Goal: Information Seeking & Learning: Learn about a topic

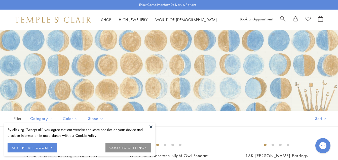
scroll to position [25, 0]
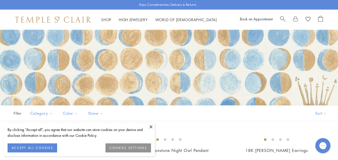
click at [151, 127] on button at bounding box center [151, 127] width 8 height 8
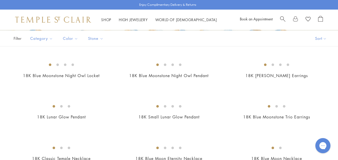
scroll to position [126, 0]
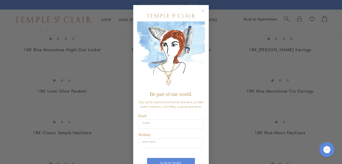
click at [203, 12] on circle "Close dialog" at bounding box center [203, 11] width 6 height 6
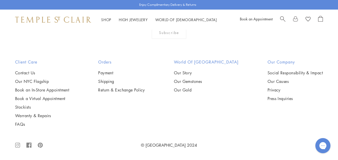
scroll to position [2443, 0]
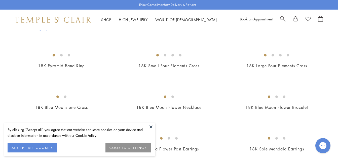
click at [151, 125] on button at bounding box center [151, 127] width 8 height 8
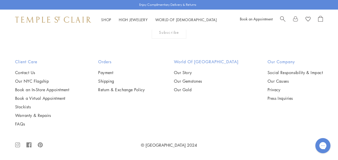
scroll to position [982, 0]
click at [0, 0] on img at bounding box center [0, 0] width 0 height 0
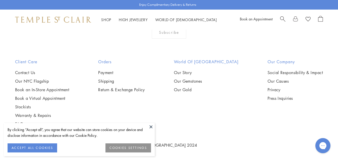
click at [0, 0] on img at bounding box center [0, 0] width 0 height 0
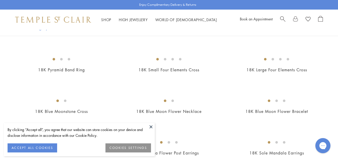
scroll to position [151, 0]
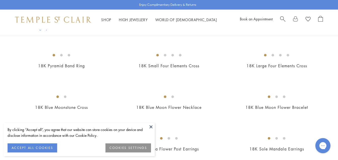
click at [0, 0] on img at bounding box center [0, 0] width 0 height 0
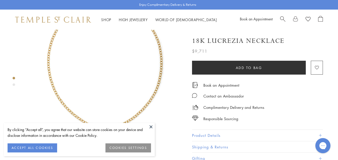
scroll to position [50, 0]
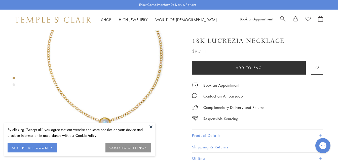
click at [150, 128] on button at bounding box center [151, 127] width 8 height 8
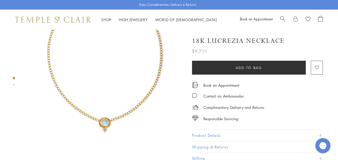
click at [107, 114] on img at bounding box center [104, 58] width 159 height 159
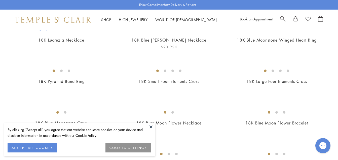
scroll to position [126, 0]
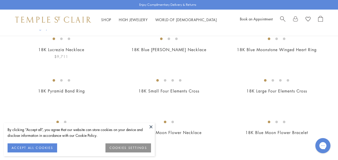
click at [0, 0] on img at bounding box center [0, 0] width 0 height 0
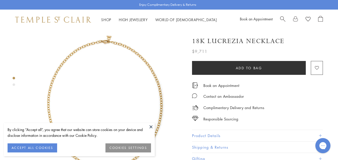
click at [150, 127] on button at bounding box center [151, 127] width 8 height 8
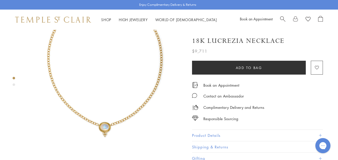
scroll to position [50, 0]
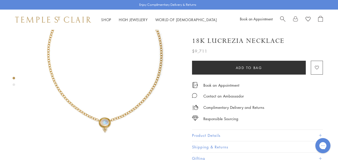
click at [13, 86] on div "Product gallery navigation" at bounding box center [14, 84] width 3 height 3
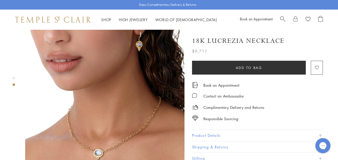
scroll to position [194, 0]
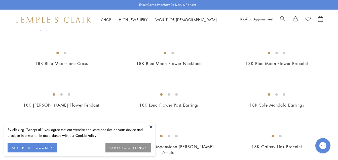
scroll to position [202, 0]
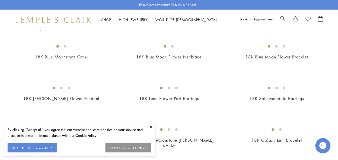
click at [153, 127] on button at bounding box center [151, 127] width 8 height 8
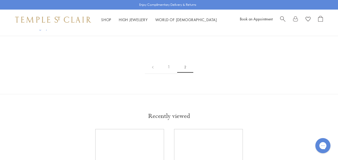
scroll to position [378, 0]
click at [0, 0] on img at bounding box center [0, 0] width 0 height 0
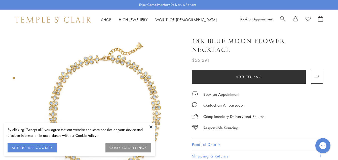
click at [151, 126] on button at bounding box center [151, 127] width 8 height 8
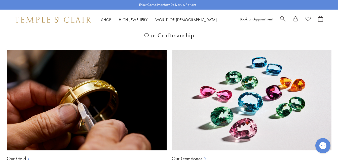
scroll to position [327, 0]
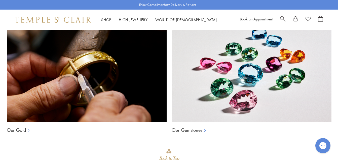
click at [203, 131] on div "Our Gemstones" at bounding box center [252, 127] width 160 height 11
click at [204, 130] on icon at bounding box center [205, 130] width 5 height 5
click at [204, 129] on icon at bounding box center [205, 130] width 5 height 5
click at [243, 94] on img at bounding box center [252, 71] width 160 height 101
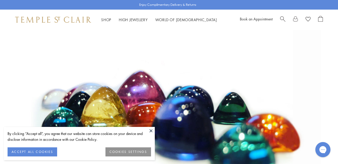
scroll to position [50, 0]
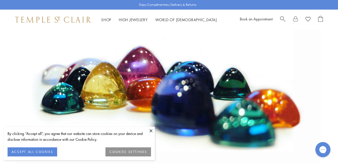
click at [43, 153] on button "ACCEPT ALL COOKIES" at bounding box center [33, 151] width 50 height 9
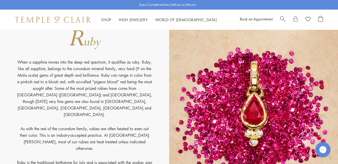
scroll to position [3559, 0]
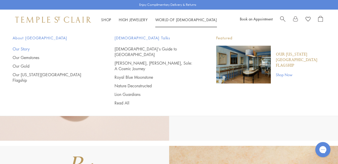
click at [27, 49] on link "Our Story" at bounding box center [54, 49] width 82 height 6
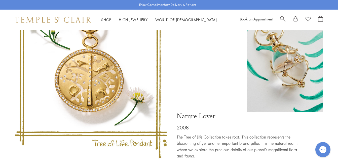
scroll to position [1285, 0]
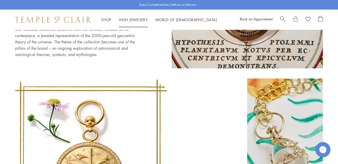
click at [137, 19] on link "High Jewellery High Jewellery" at bounding box center [133, 19] width 29 height 5
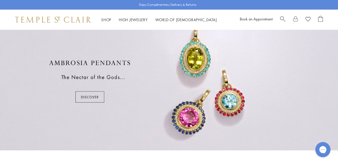
scroll to position [302, 0]
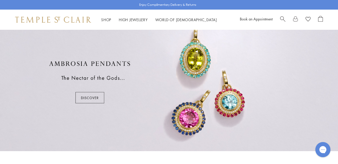
click at [85, 94] on div at bounding box center [169, 82] width 338 height 138
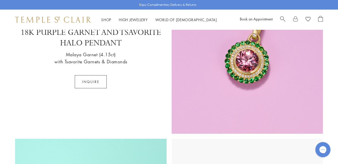
scroll to position [277, 0]
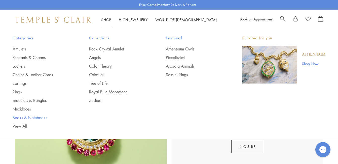
click at [27, 117] on link "Books & Notebooks" at bounding box center [41, 118] width 56 height 6
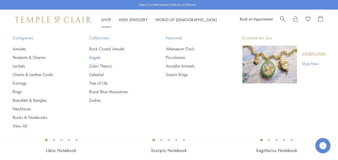
click at [99, 56] on link "Angels" at bounding box center [117, 58] width 56 height 6
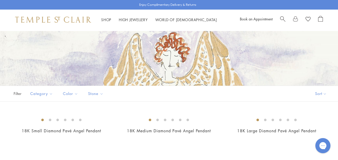
scroll to position [25, 0]
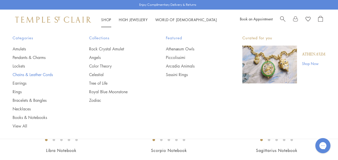
click at [55, 77] on link "Chains & Leather Cords" at bounding box center [41, 75] width 56 height 6
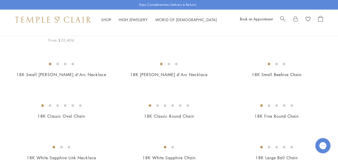
scroll to position [227, 0]
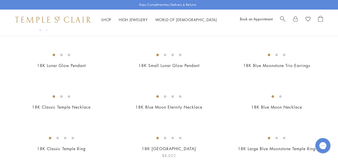
scroll to position [151, 0]
click at [0, 0] on img at bounding box center [0, 0] width 0 height 0
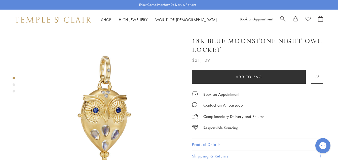
click at [13, 85] on div "Product gallery navigation" at bounding box center [14, 84] width 3 height 3
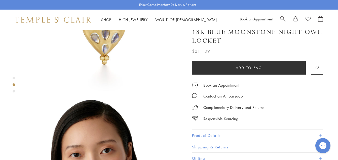
scroll to position [169, 0]
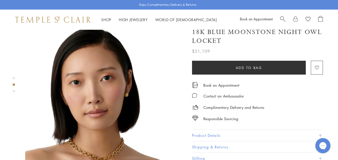
click at [12, 92] on div at bounding box center [100, 107] width 200 height 493
click at [13, 91] on div "Product gallery navigation" at bounding box center [14, 91] width 3 height 3
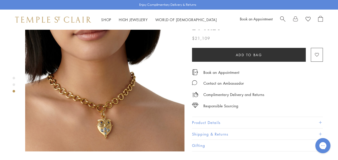
scroll to position [379, 0]
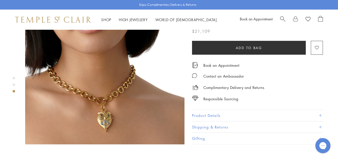
click at [127, 81] on img at bounding box center [104, 64] width 159 height 159
